Goal: Obtain resource: Obtain resource

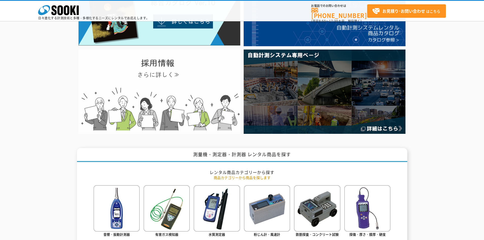
scroll to position [152, 0]
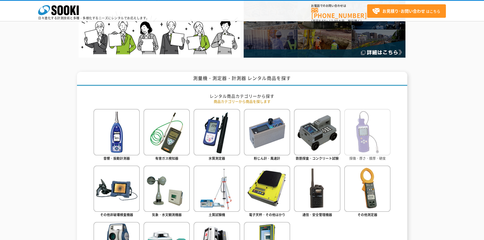
click at [361, 121] on img at bounding box center [367, 132] width 46 height 46
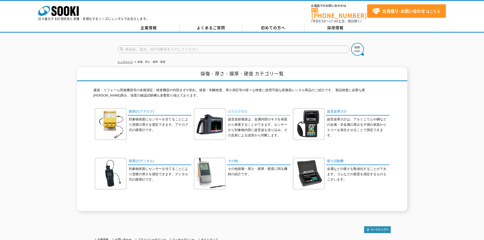
click at [247, 109] on link "超音波探傷器" at bounding box center [258, 111] width 63 height 7
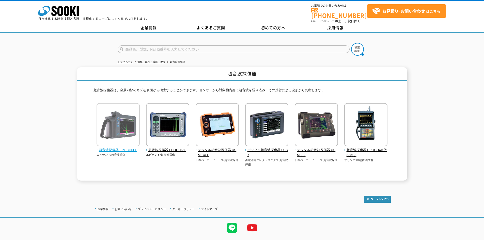
click at [128, 126] on img at bounding box center [117, 125] width 43 height 44
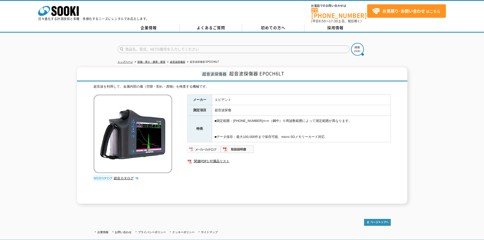
click at [210, 146] on img at bounding box center [203, 149] width 33 height 8
drag, startPoint x: 209, startPoint y: 154, endPoint x: 209, endPoint y: 157, distance: 3.0
click at [209, 155] on ul "関連PDF1 付属品リスト" at bounding box center [288, 161] width 203 height 12
click at [242, 147] on img at bounding box center [237, 149] width 33 height 8
